Goal: Transaction & Acquisition: Purchase product/service

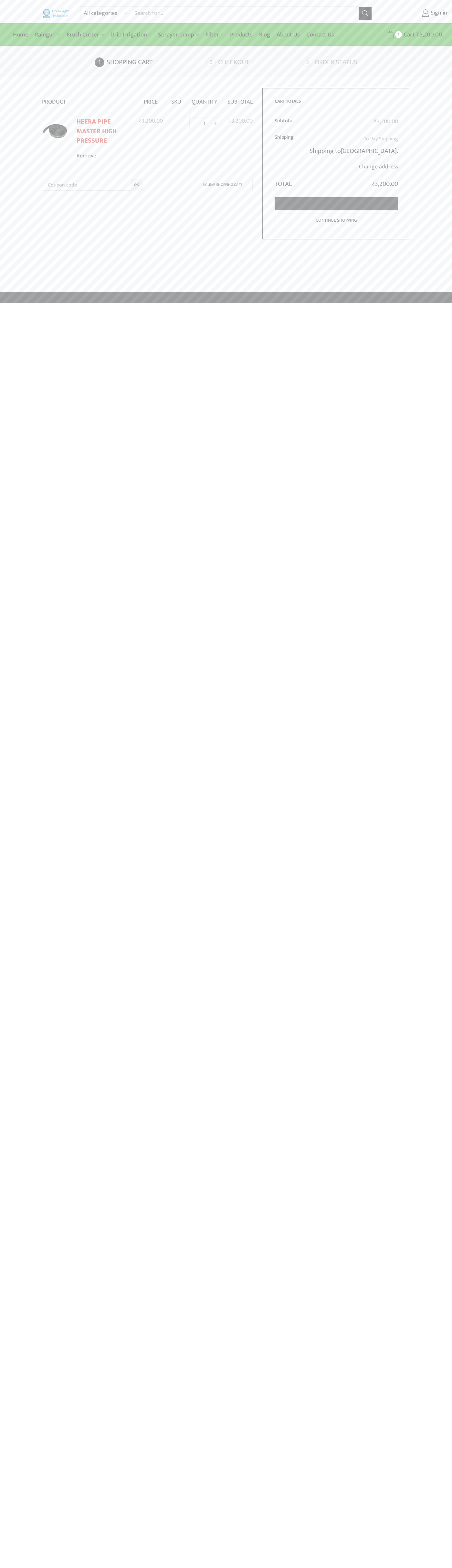
click at [336, 204] on link "Proceed to checkout" at bounding box center [336, 204] width 123 height 13
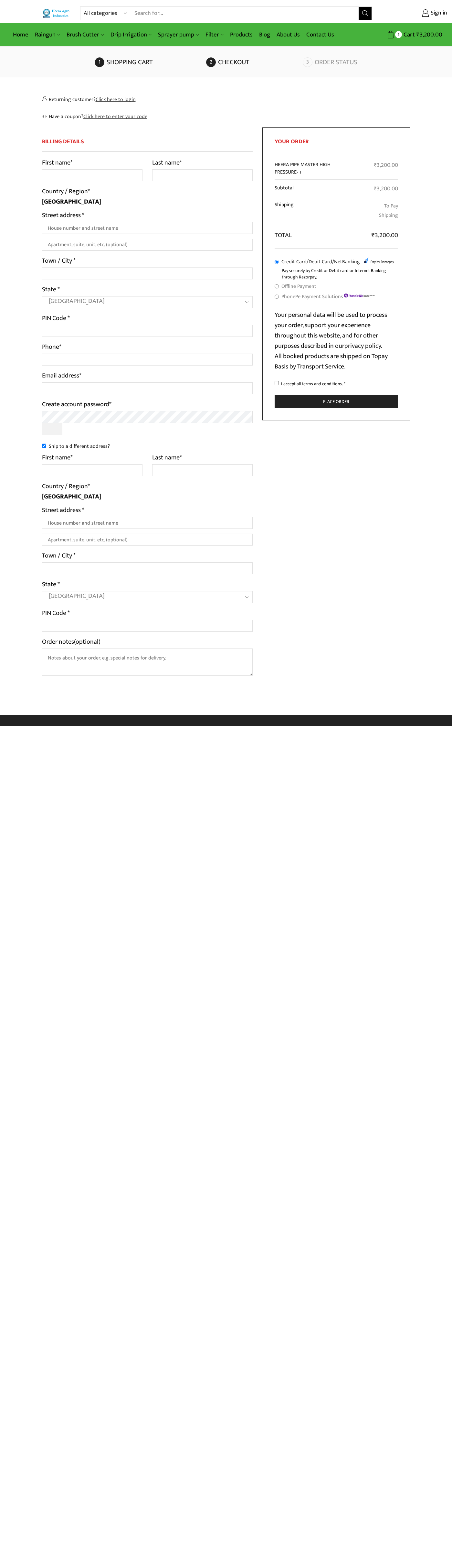
select select "MH"
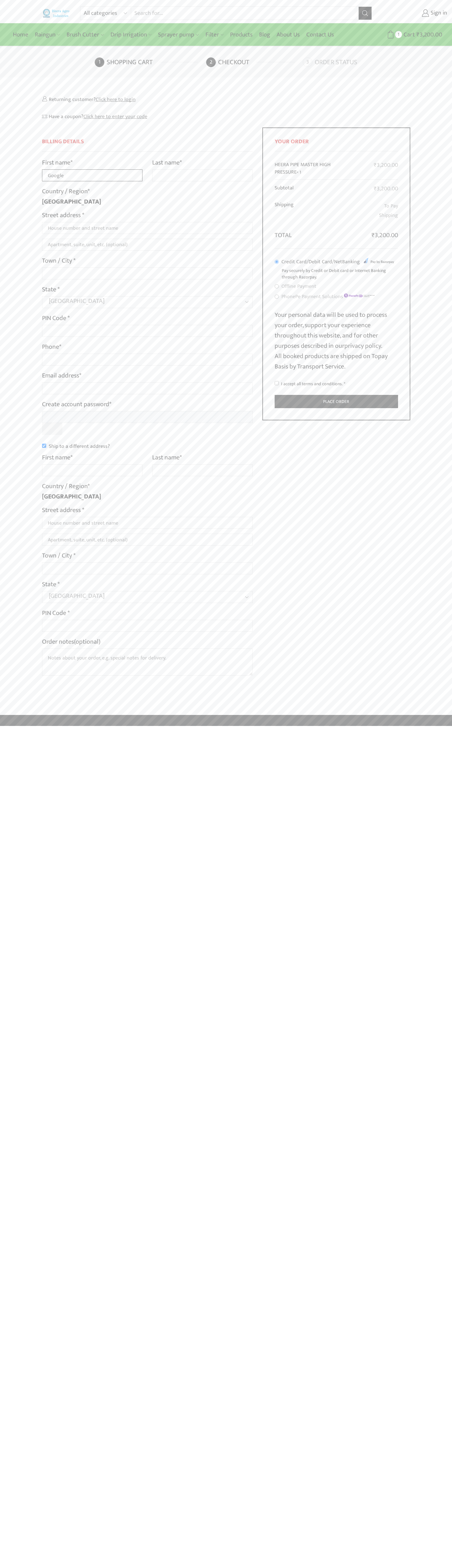
type input "Google"
type input "Storebot"
type input "1600 Amphitheatre Parkway"
type input "First floor"
type input "mountain view"
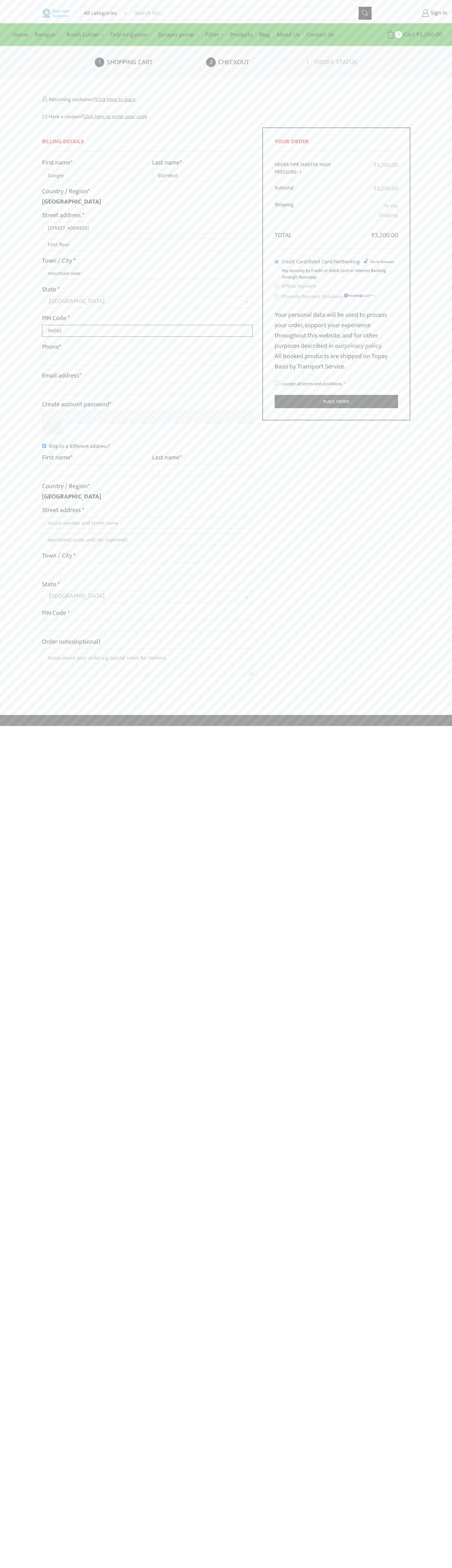
type input "94043"
type input "08067218000"
type input "johnsmith010@storebotmail.joonix.net"
click at [44, 446] on input "Ship to a different address?" at bounding box center [44, 446] width 4 height 4
checkbox input "false"
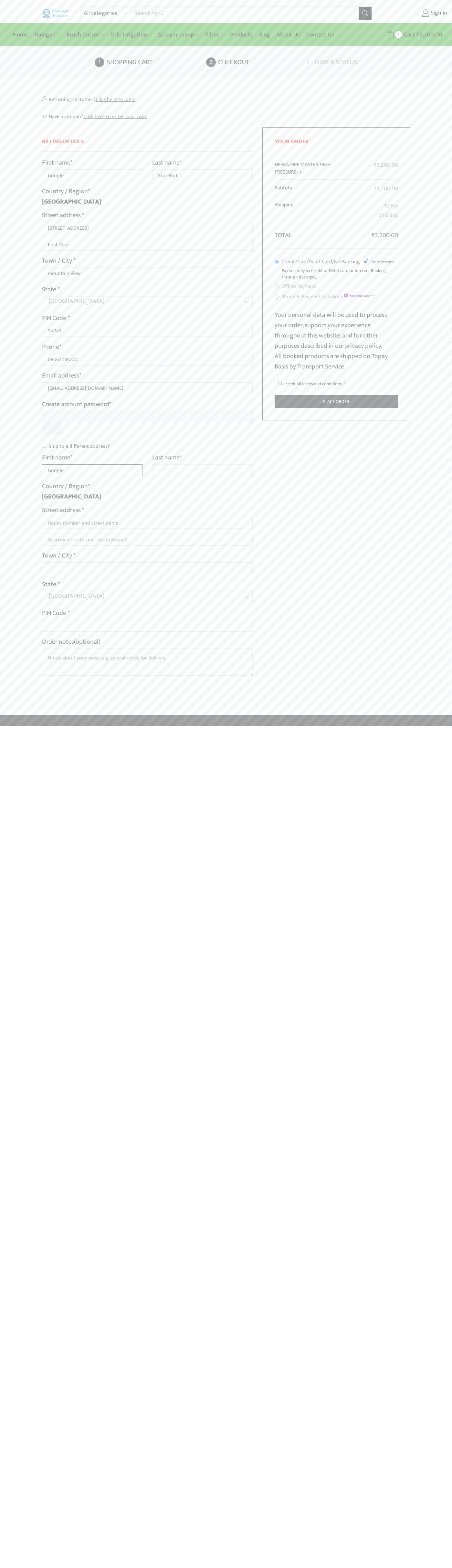
type input "Google"
type input "Storebot"
type input "1600 Amphitheatre Parkway"
type input "First floor"
type input "mountain view"
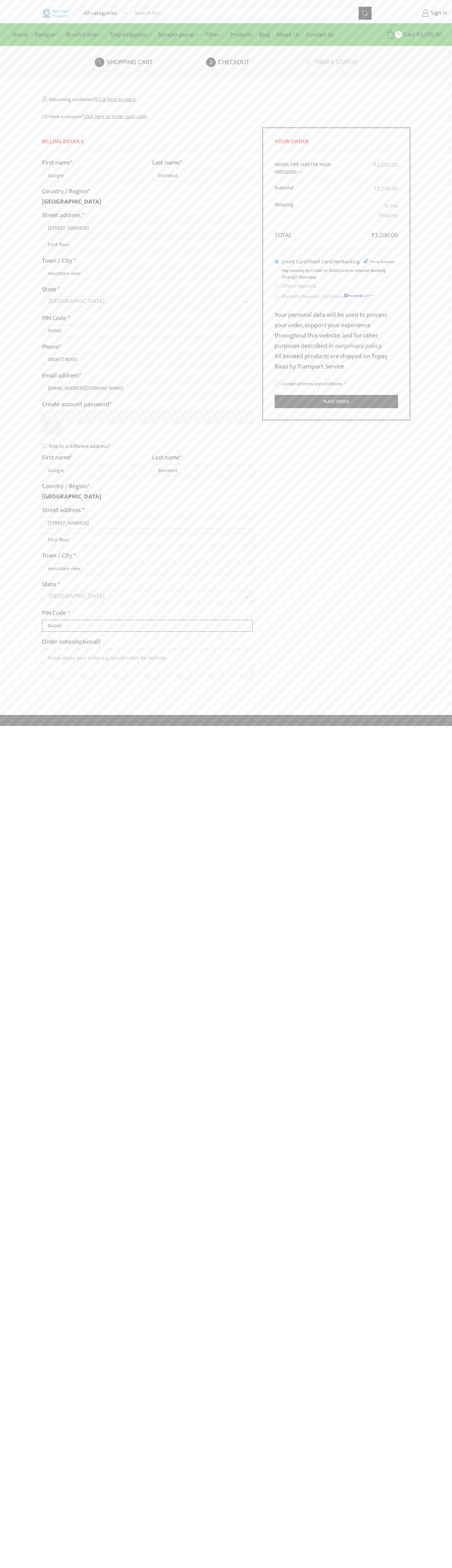
type input "94043"
click at [277, 385] on input "I accept all terms and conditions. *" at bounding box center [277, 383] width 4 height 4
checkbox input "true"
